Goal: Find contact information: Find contact information

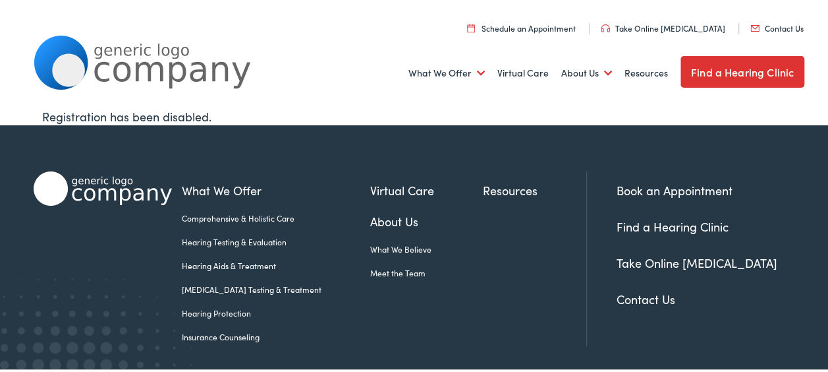
click at [762, 32] on li "Contact Us" at bounding box center [776, 26] width 75 height 11
click at [772, 26] on link "Contact Us" at bounding box center [777, 25] width 53 height 11
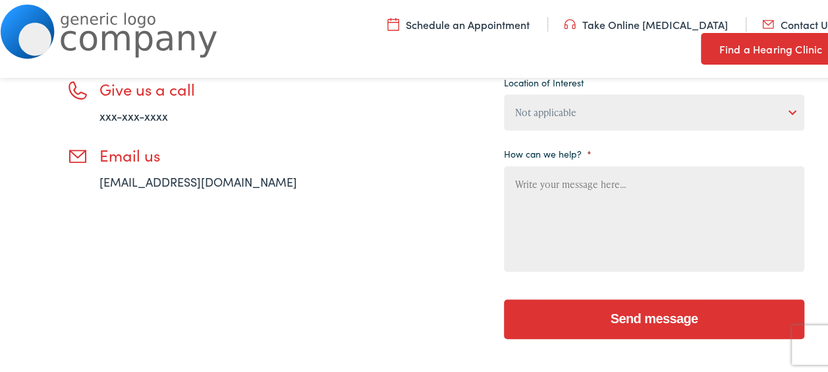
scroll to position [170, 0]
